Goal: Understand process/instructions: Learn how to perform a task or action

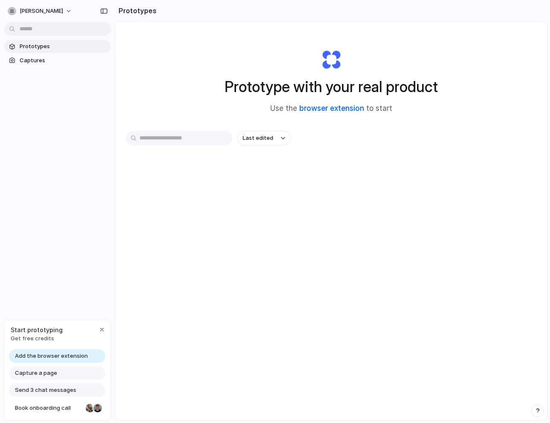
click at [319, 109] on link "browser extension" at bounding box center [331, 108] width 65 height 9
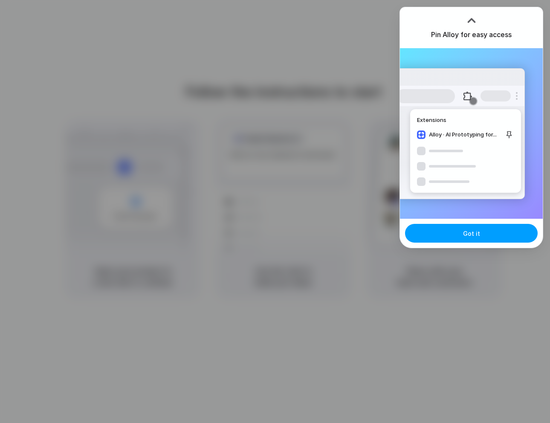
click at [496, 234] on button "Got it" at bounding box center [471, 233] width 133 height 19
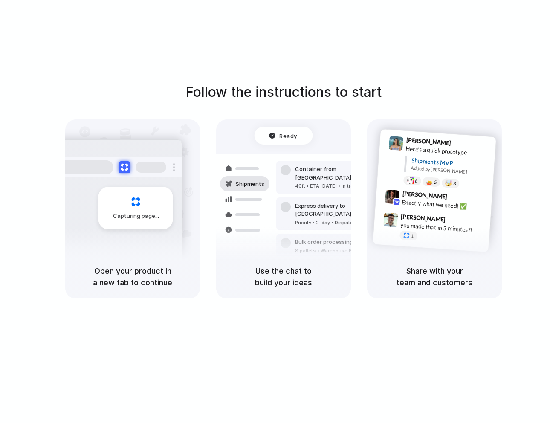
click at [427, 97] on div "Follow the instructions to start Capturing page Open your product in a new tab …" at bounding box center [284, 190] width 550 height 216
